Goal: Task Accomplishment & Management: Use online tool/utility

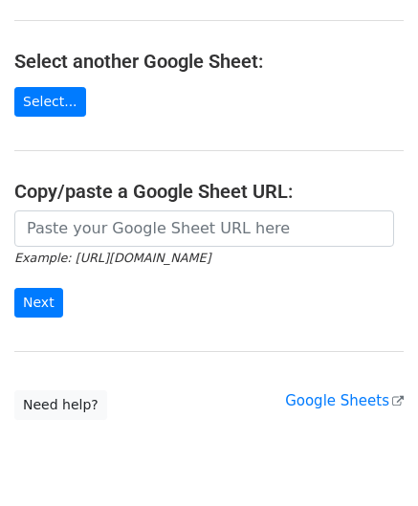
scroll to position [191, 0]
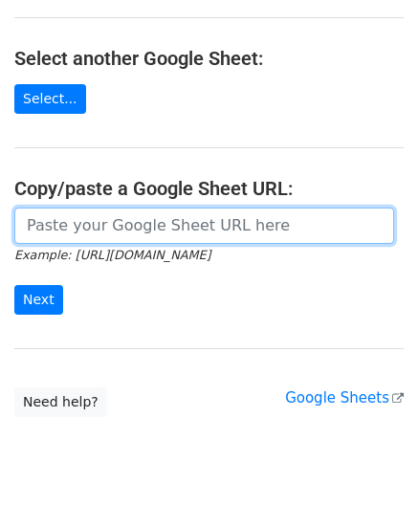
click at [99, 221] on input "url" at bounding box center [204, 226] width 380 height 36
paste input "[URL][DOMAIN_NAME]"
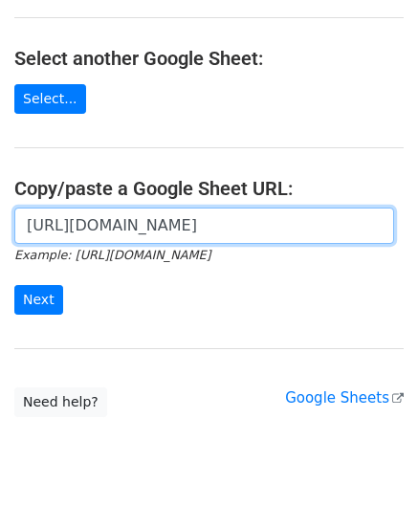
scroll to position [0, 423]
type input "[URL][DOMAIN_NAME]"
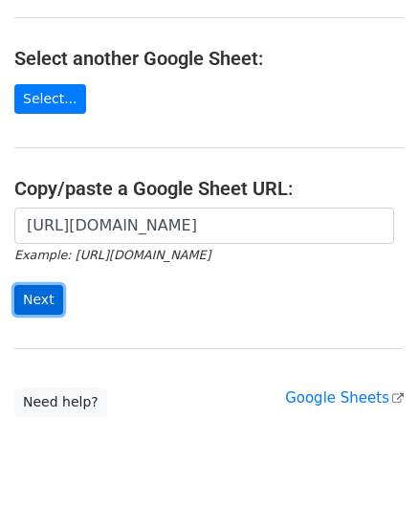
click at [37, 301] on input "Next" at bounding box center [38, 300] width 49 height 30
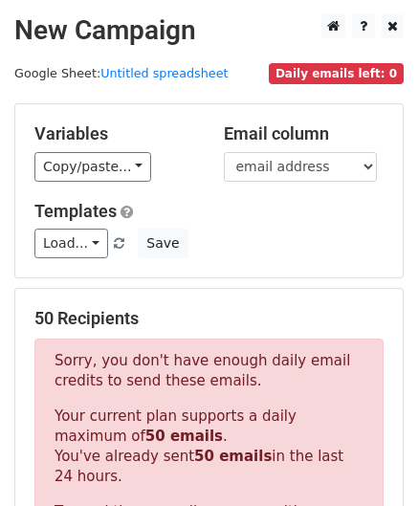
scroll to position [646, 0]
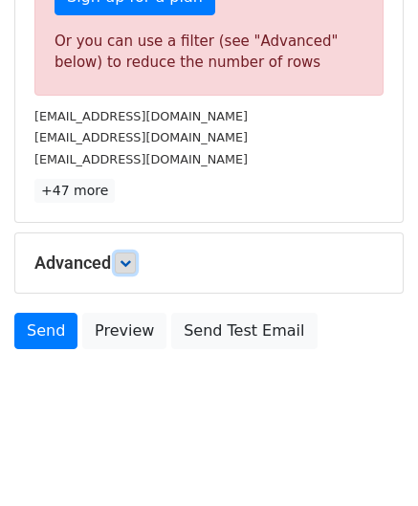
click at [128, 257] on icon at bounding box center [125, 262] width 11 height 11
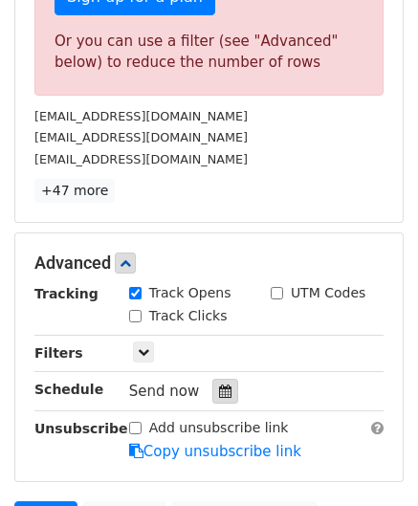
click at [219, 385] on icon at bounding box center [225, 391] width 12 height 13
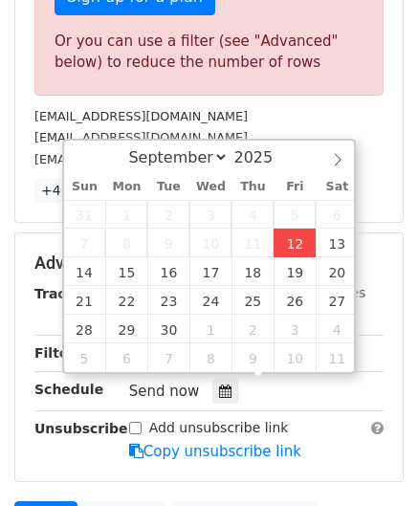
type input "[DATE] 12:00"
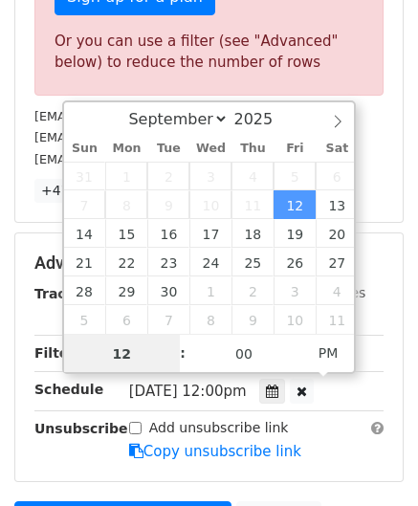
paste input "0"
type input "10"
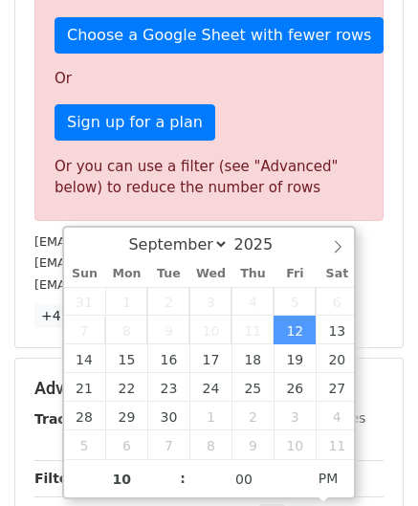
type input "[DATE] 22:00"
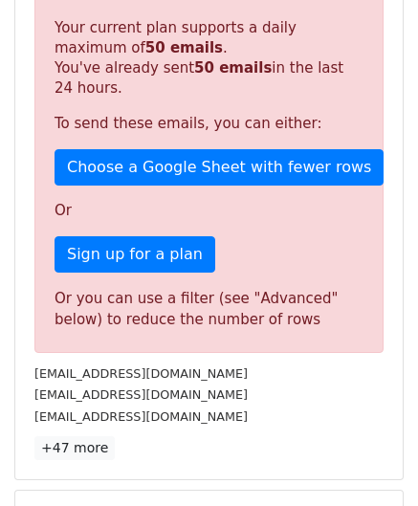
scroll to position [878, 0]
